Goal: Communication & Community: Answer question/provide support

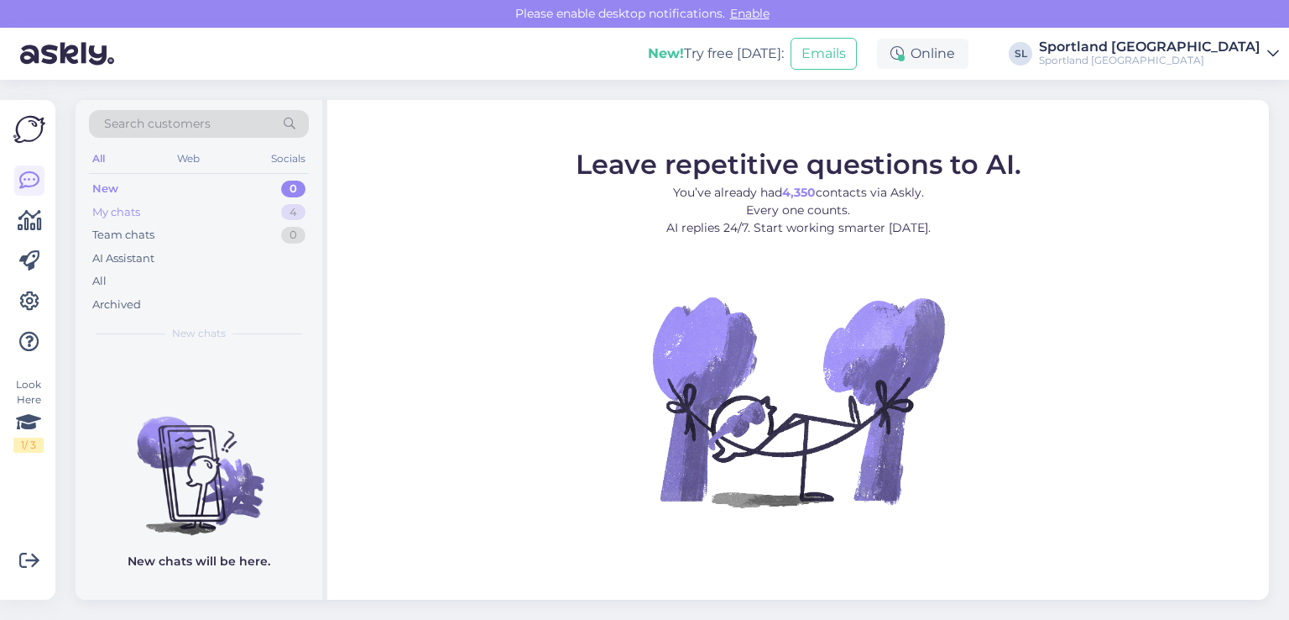
click at [158, 203] on div "My chats 4" at bounding box center [199, 213] width 220 height 24
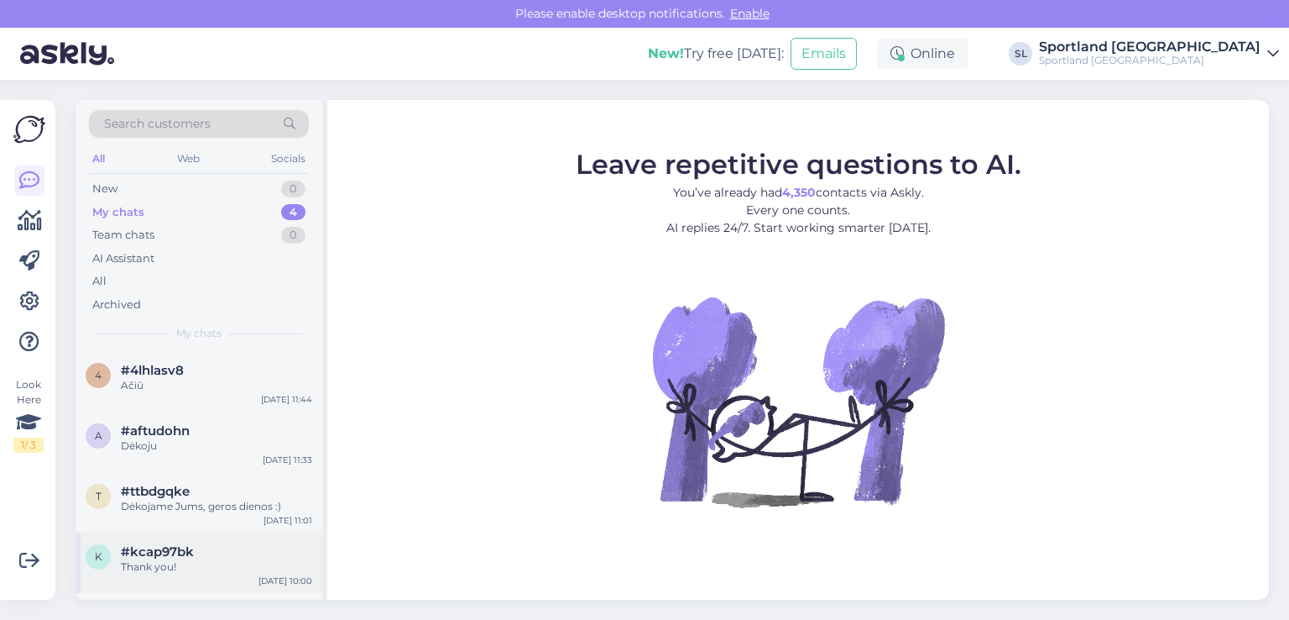
click at [212, 568] on div "Thank you!" at bounding box center [216, 566] width 191 height 15
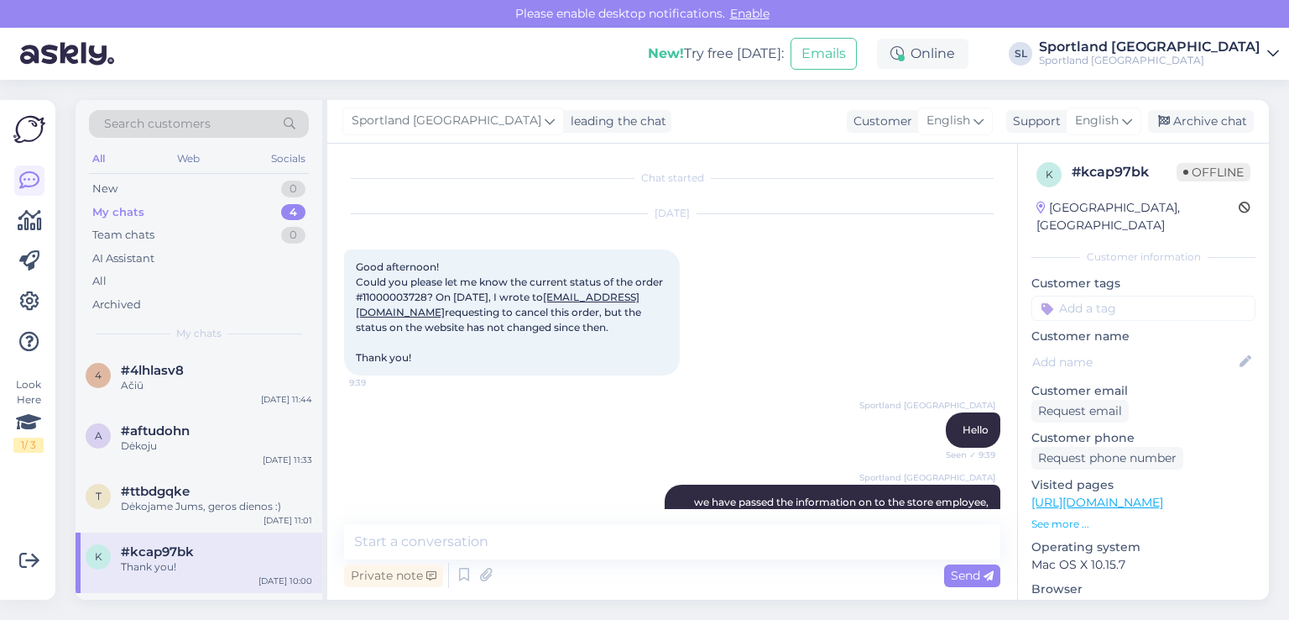
click at [390, 293] on span "Good afternoon! Could you please let me know the current status of the order #1…" at bounding box center [511, 311] width 310 height 103
copy span "11000003728"
click at [156, 493] on span "#ttbdgqke" at bounding box center [155, 491] width 69 height 15
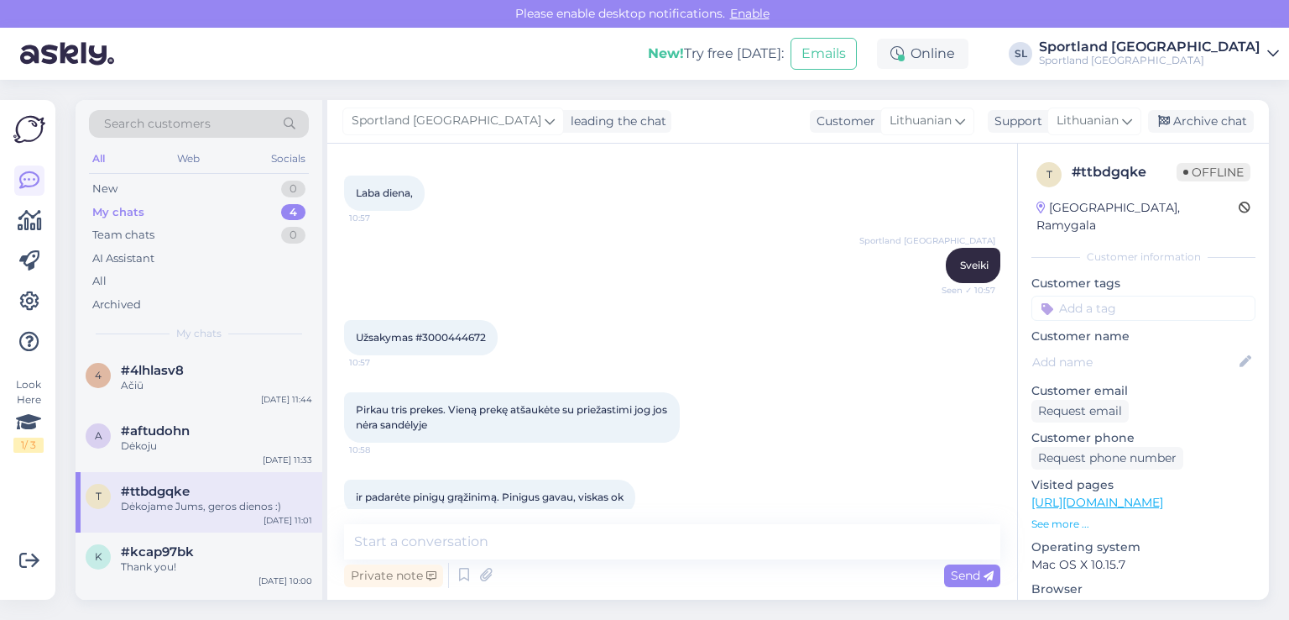
scroll to position [31, 0]
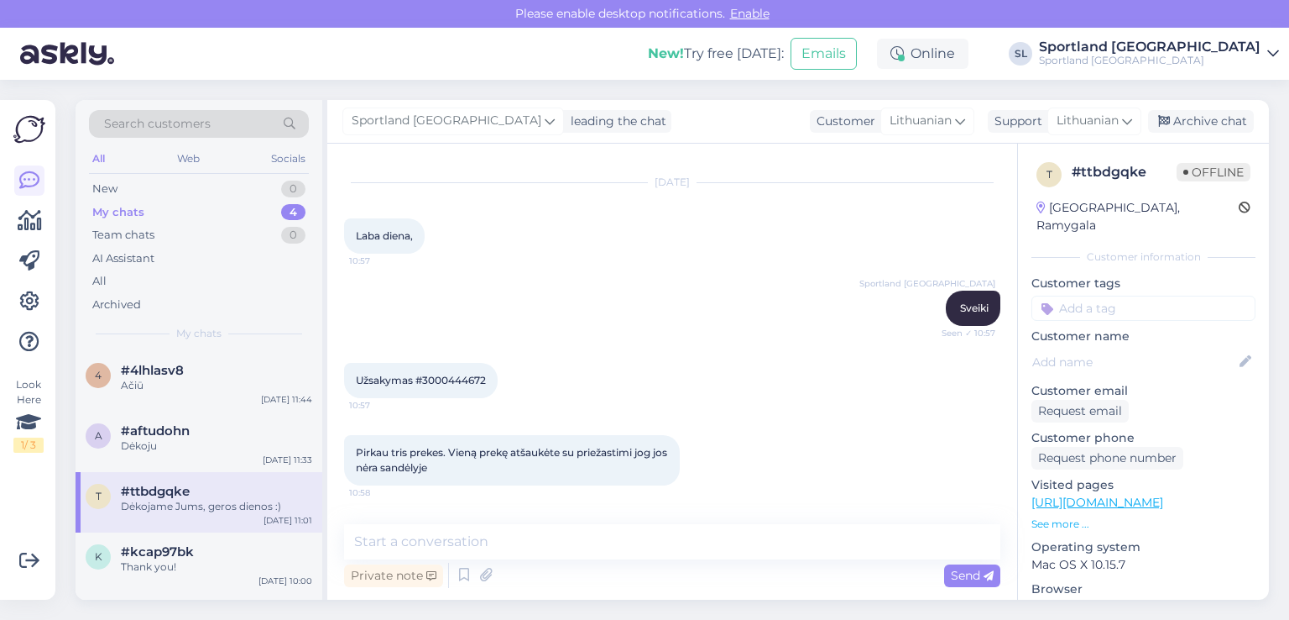
click at [456, 377] on span "Užsakymas #3000444672" at bounding box center [421, 380] width 130 height 13
copy span "3000444672"
click at [233, 445] on div "Dėkoju" at bounding box center [216, 445] width 191 height 15
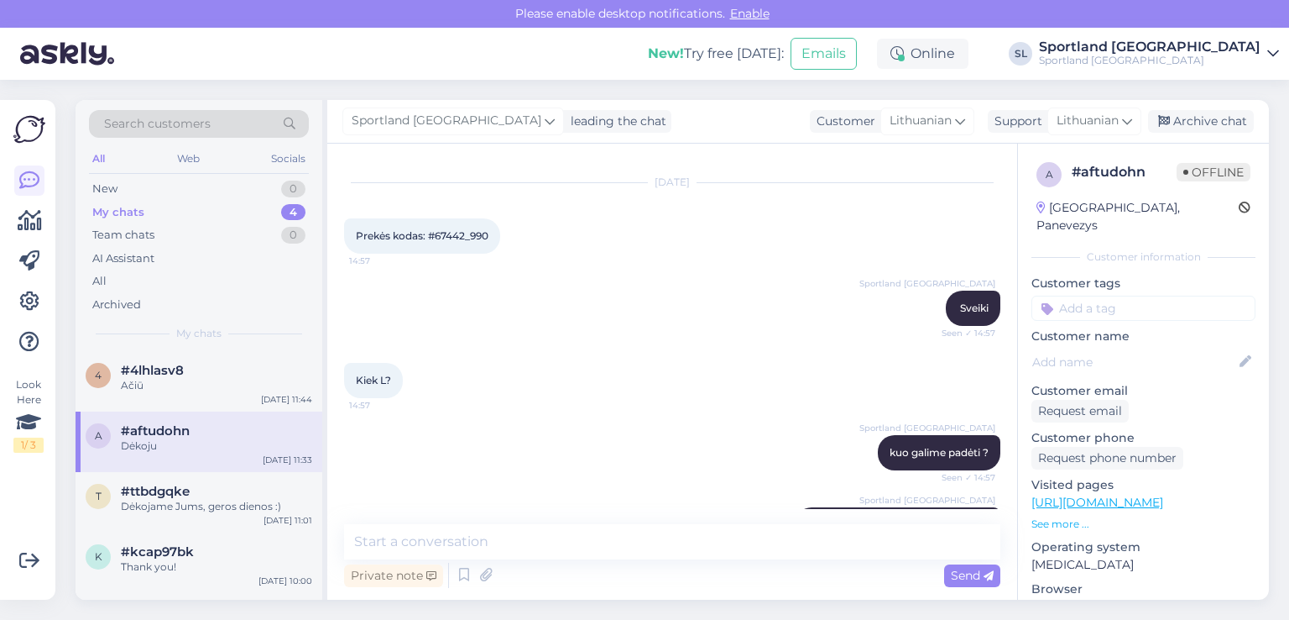
scroll to position [7891, 0]
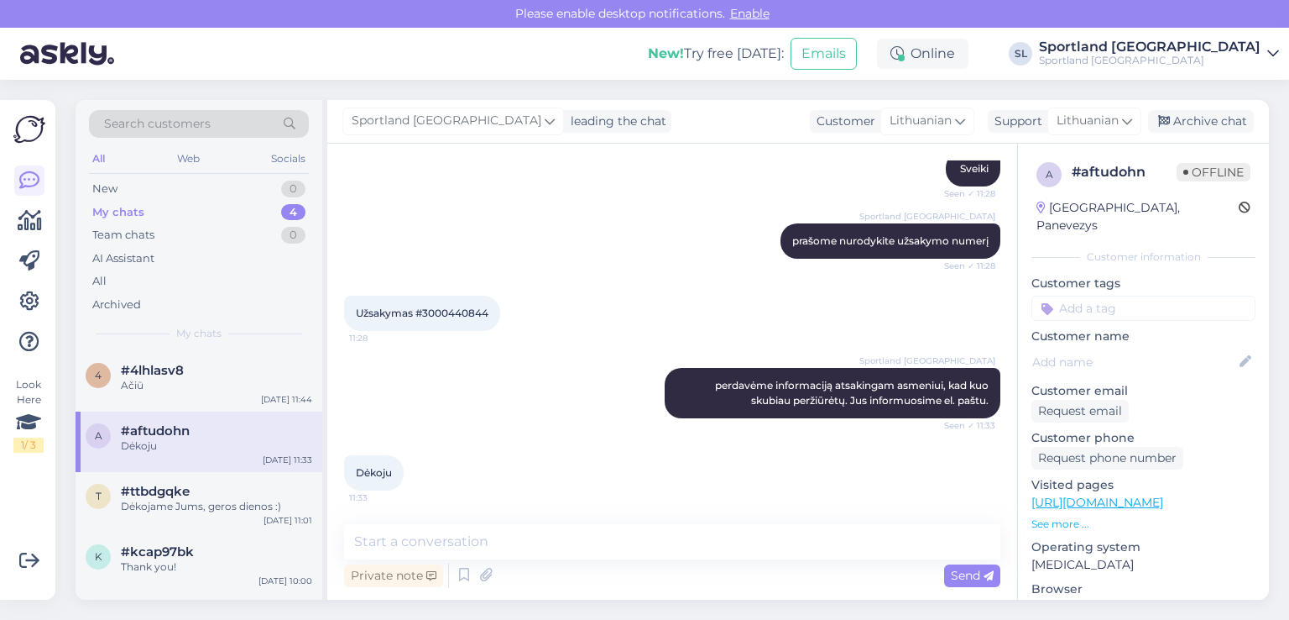
click at [475, 311] on span "Užsakymas #3000440844" at bounding box center [422, 312] width 133 height 13
copy div "3000440844 11:28"
click at [169, 390] on div "Ačiū" at bounding box center [216, 385] width 191 height 15
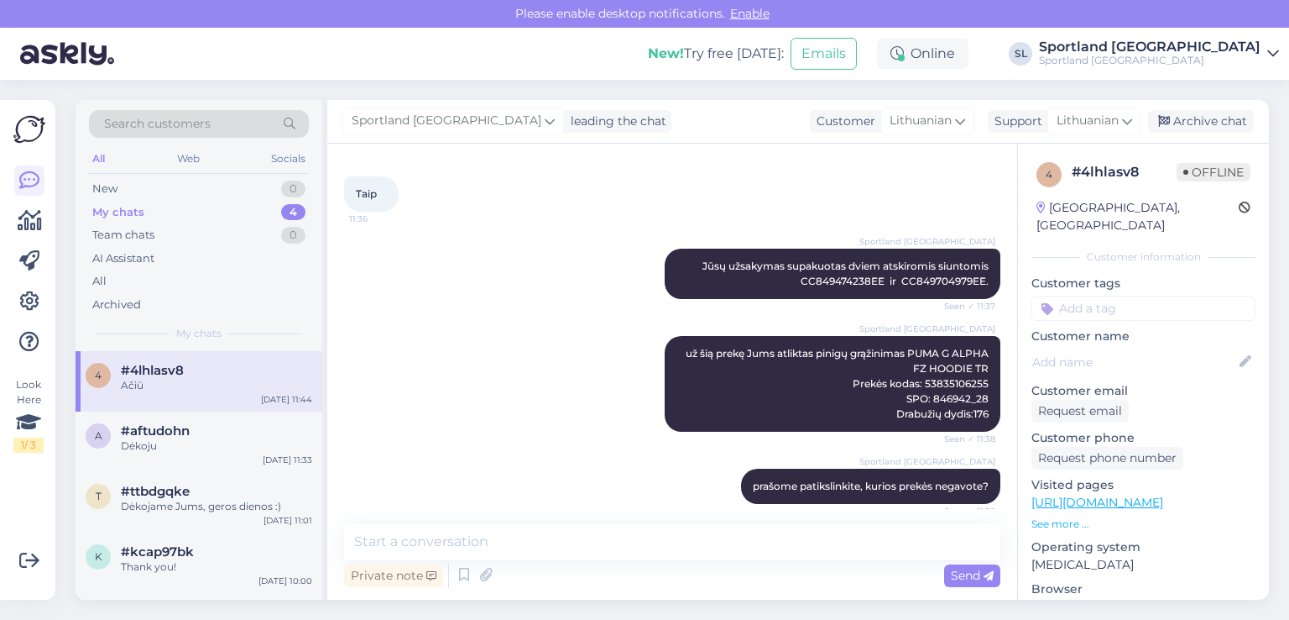
scroll to position [189, 0]
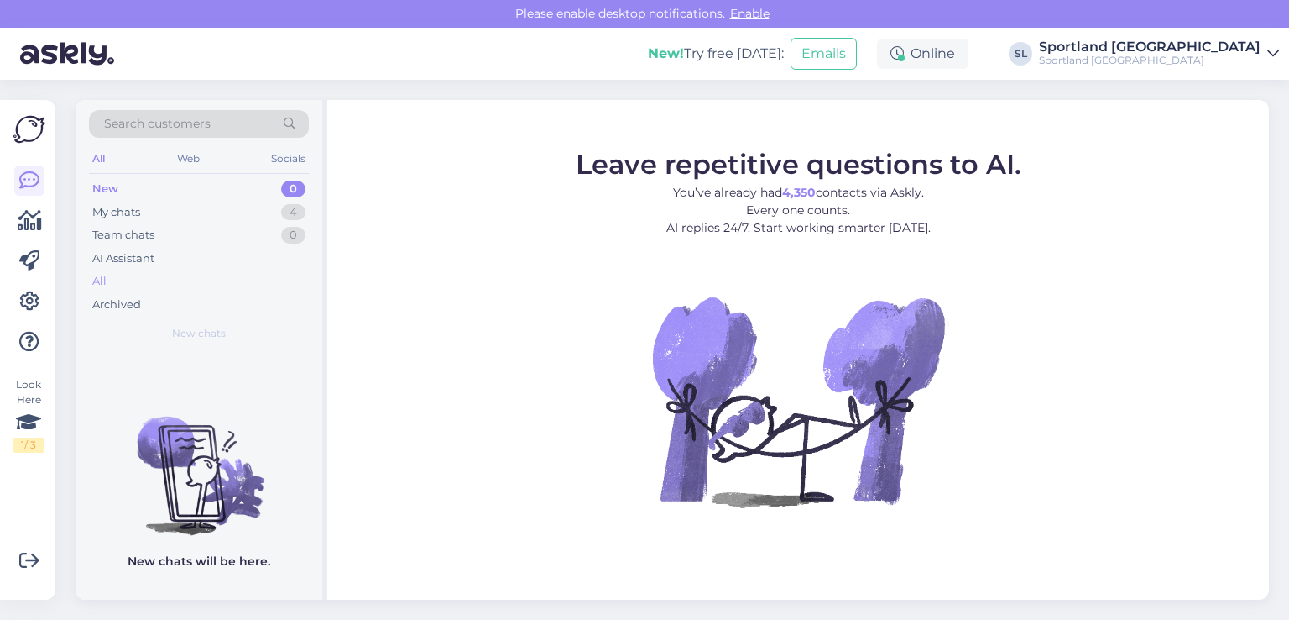
click at [171, 269] on div "All" at bounding box center [199, 281] width 220 height 24
click at [124, 273] on div "All" at bounding box center [199, 281] width 220 height 24
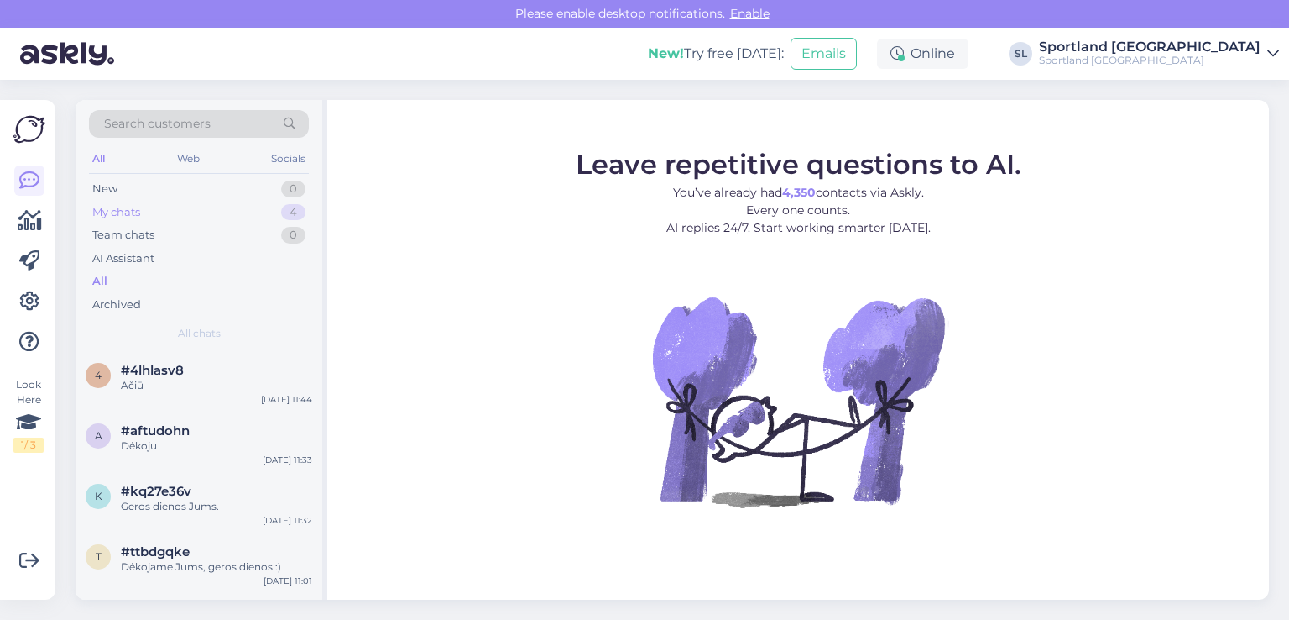
click at [110, 206] on div "My chats" at bounding box center [116, 212] width 48 height 17
